Goal: Find specific page/section: Find specific page/section

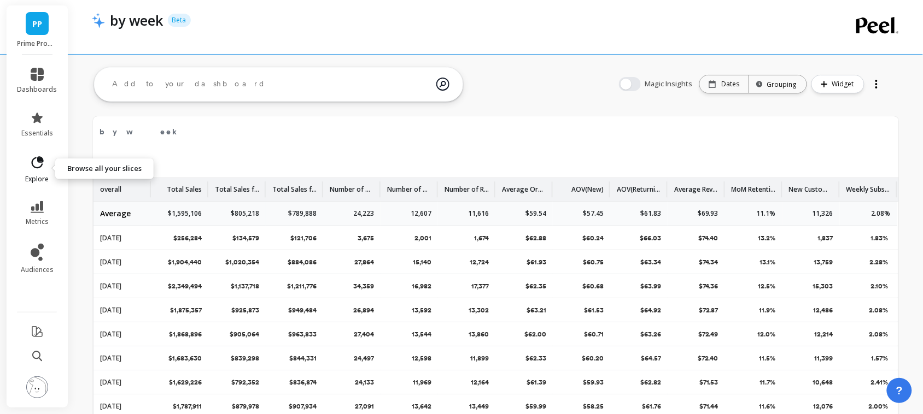
click at [37, 160] on icon at bounding box center [38, 162] width 12 height 12
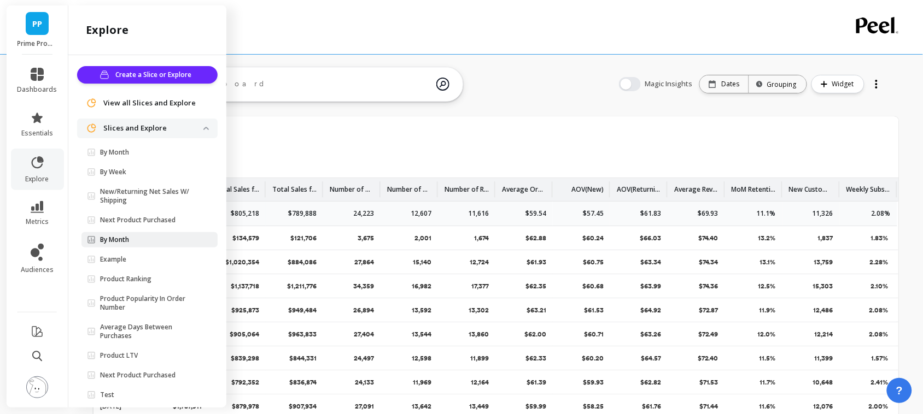
click at [144, 236] on span "By Month" at bounding box center [145, 240] width 116 height 9
